Goal: Navigation & Orientation: Find specific page/section

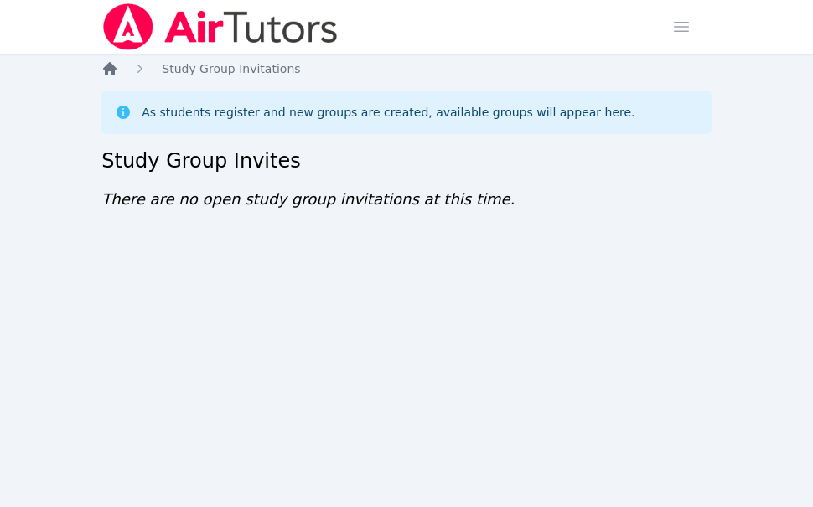
click at [106, 67] on icon "Breadcrumb" at bounding box center [109, 68] width 13 height 13
